Goal: Information Seeking & Learning: Find specific fact

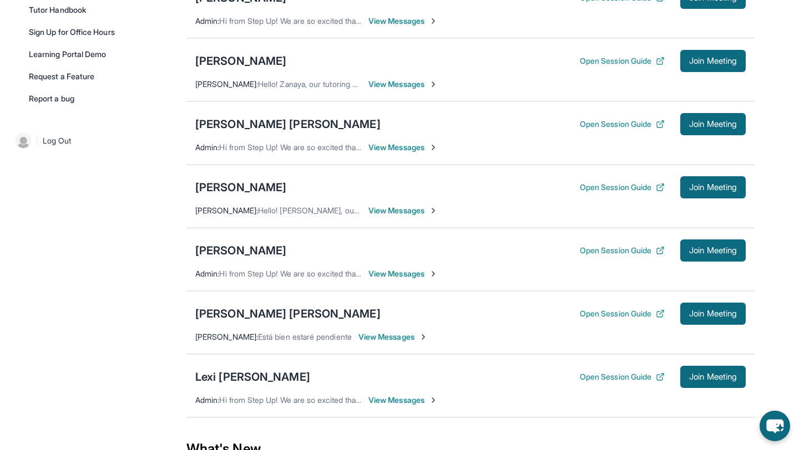
scroll to position [309, 0]
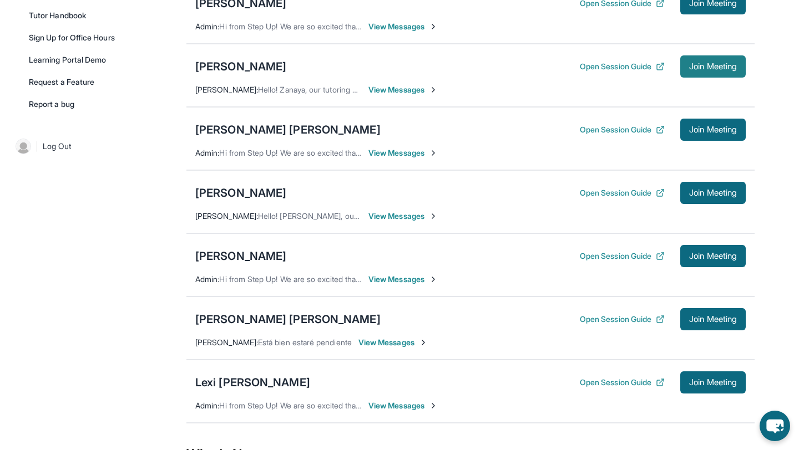
click at [717, 70] on span "Join Meeting" at bounding box center [713, 66] width 48 height 7
click at [265, 74] on div "[PERSON_NAME]" at bounding box center [240, 67] width 91 height 16
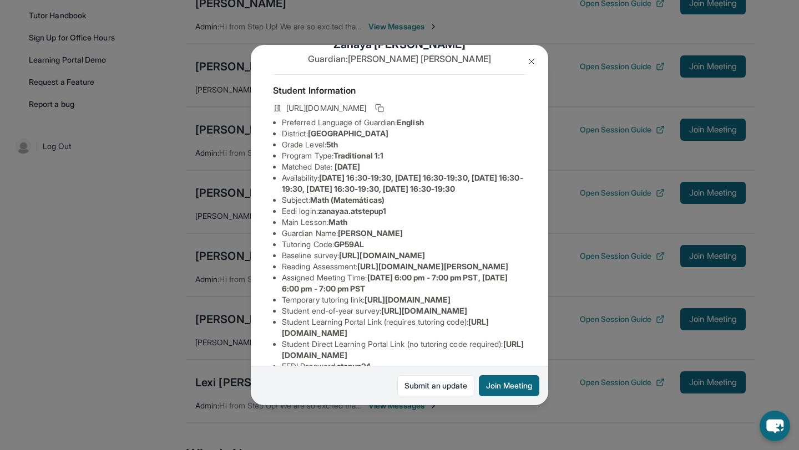
scroll to position [0, 0]
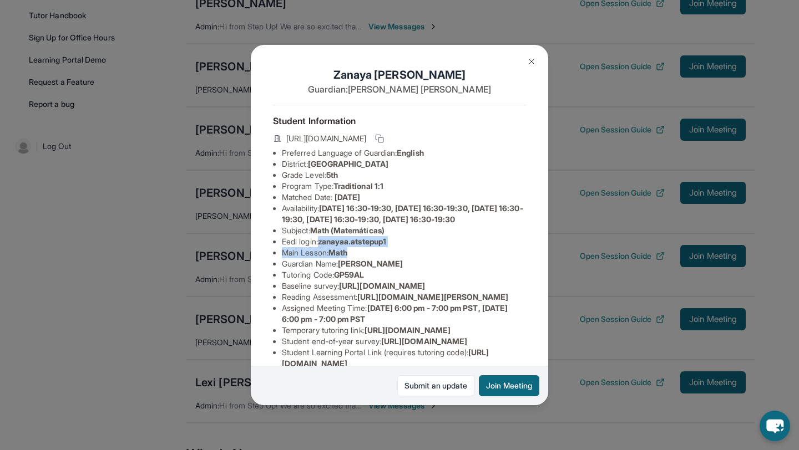
drag, startPoint x: 321, startPoint y: 255, endPoint x: 423, endPoint y: 260, distance: 102.2
click at [423, 260] on ul "Preferred Language of Guardian: English District: [GEOGRAPHIC_DATA] Grade Level…" at bounding box center [399, 275] width 253 height 255
click at [414, 236] on li "Subject : Math (Matemáticas)" at bounding box center [404, 230] width 244 height 11
drag, startPoint x: 324, startPoint y: 253, endPoint x: 442, endPoint y: 253, distance: 118.1
click at [442, 247] on li "Eedi login : zanayaa.atstepup1" at bounding box center [404, 241] width 244 height 11
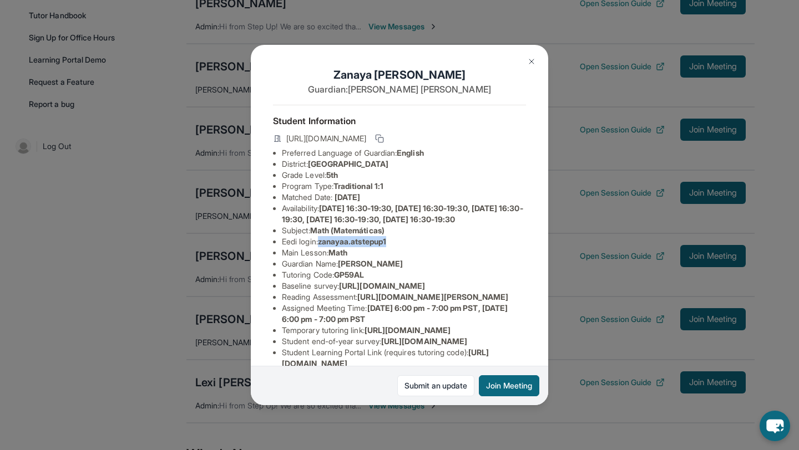
copy span "zanayaa.atstepup1"
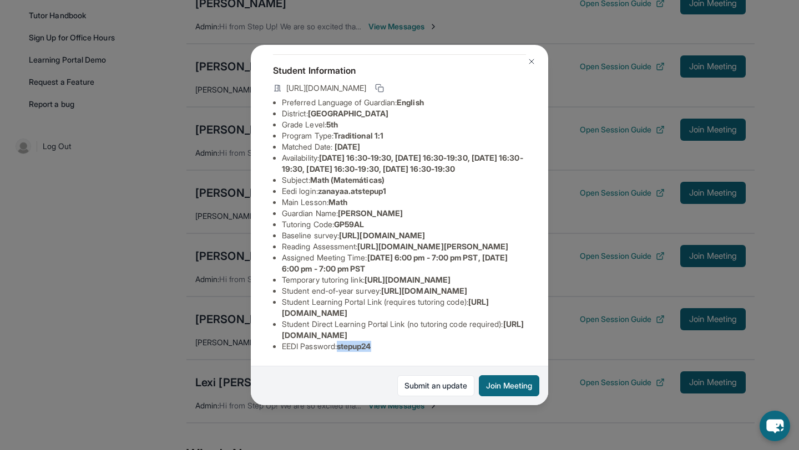
drag, startPoint x: 342, startPoint y: 345, endPoint x: 421, endPoint y: 353, distance: 79.1
click at [421, 353] on div "Student Information [URL][DOMAIN_NAME] Preferred Language of Guardian: English …" at bounding box center [399, 207] width 253 height 307
copy span "stepup24"
